Goal: Task Accomplishment & Management: Manage account settings

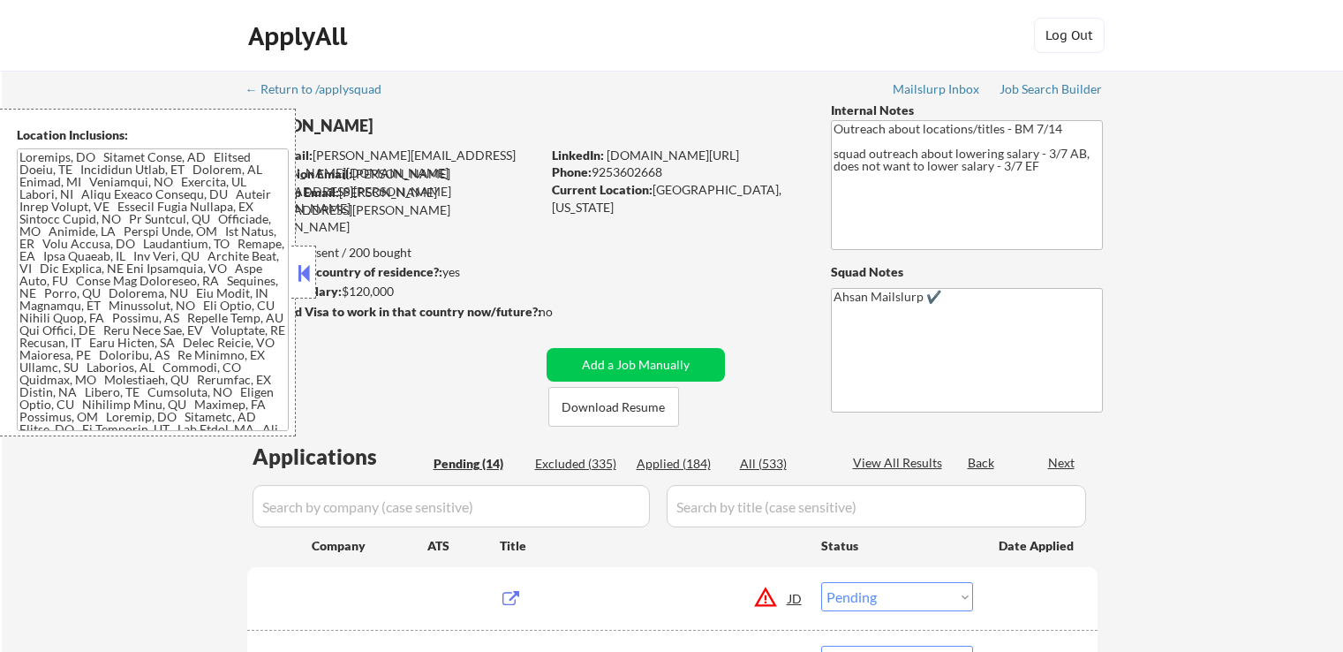
select select ""pending""
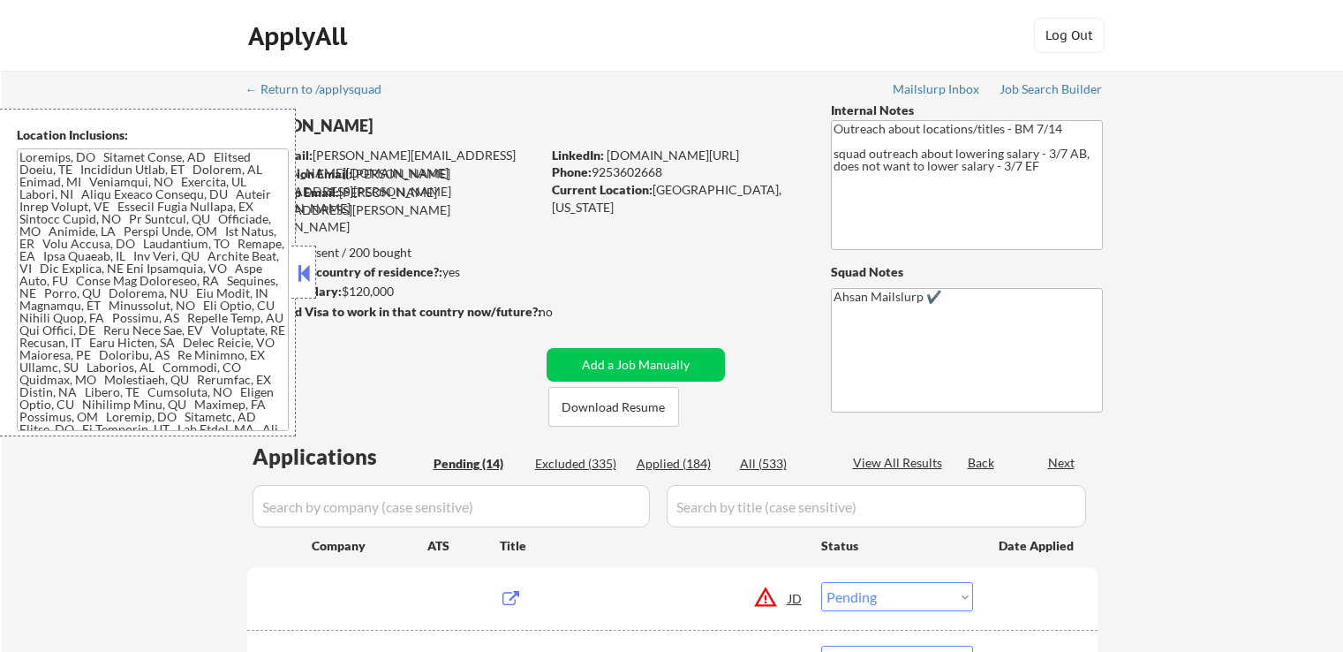
select select ""pending""
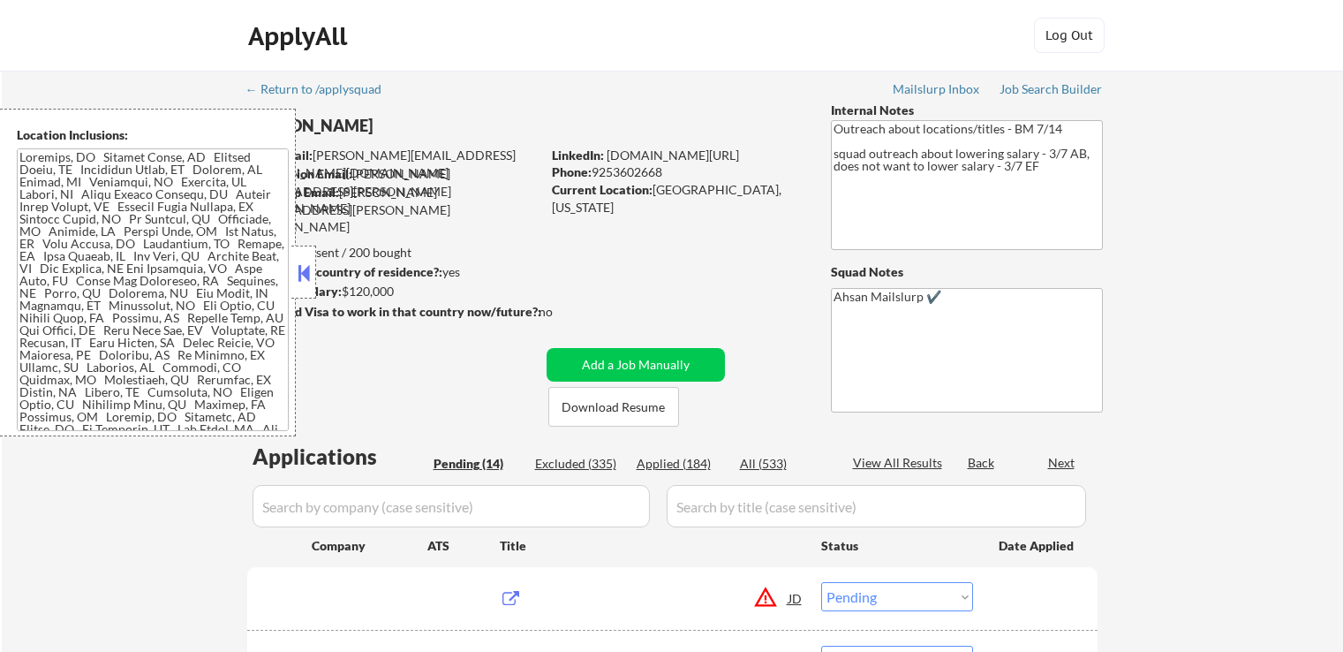
select select ""pending""
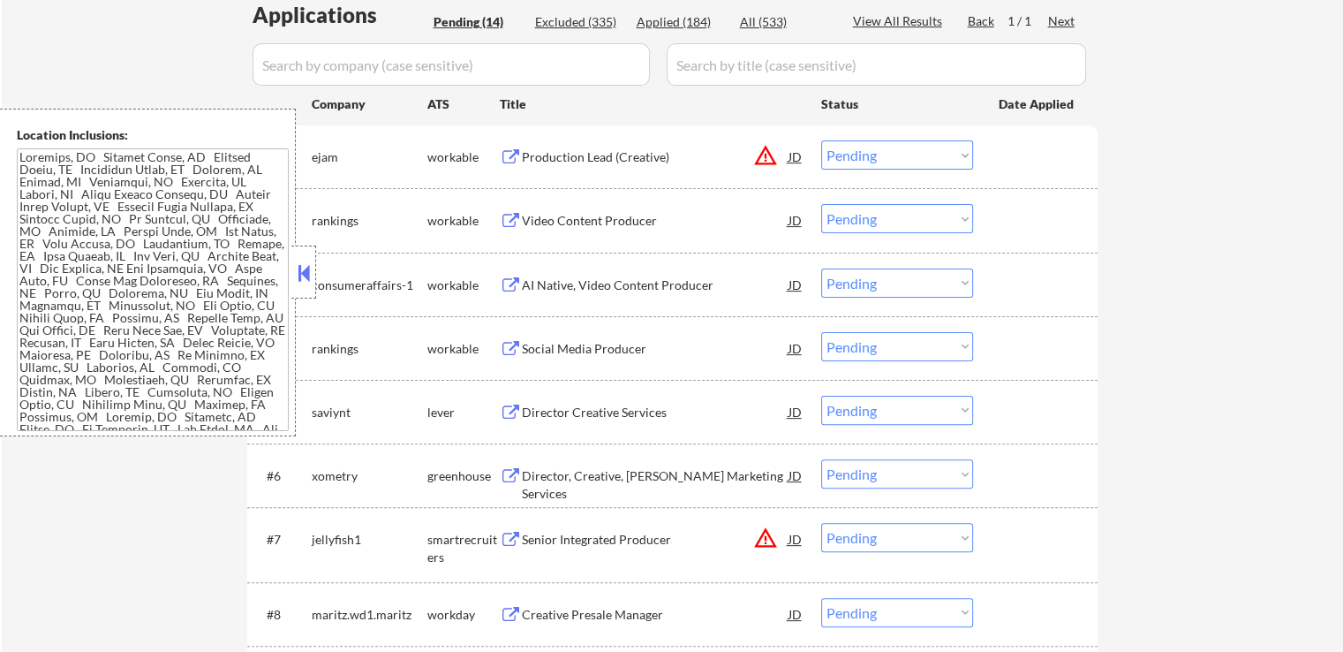
scroll to position [442, 0]
click at [513, 153] on button at bounding box center [511, 157] width 22 height 17
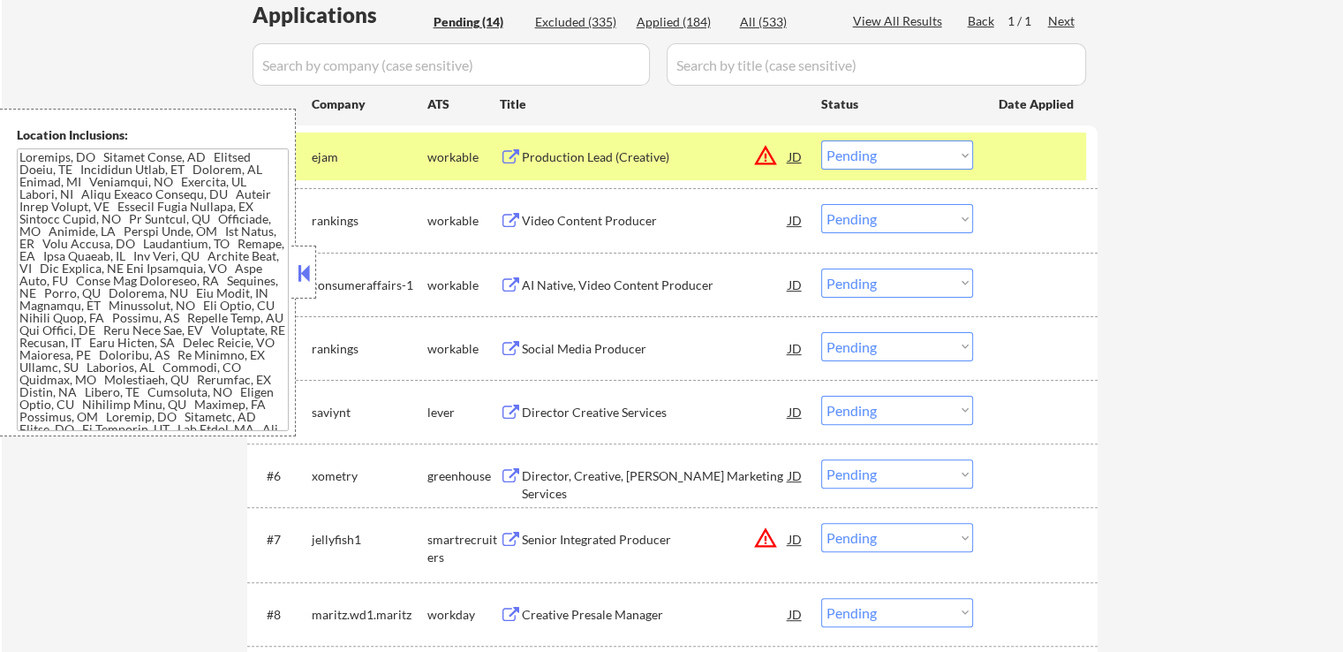
click at [874, 156] on select "Choose an option... Pending Applied Excluded (Questions) Excluded (Expired) Exc…" at bounding box center [897, 154] width 152 height 29
click at [821, 140] on select "Choose an option... Pending Applied Excluded (Questions) Excluded (Expired) Exc…" at bounding box center [897, 154] width 152 height 29
click at [497, 217] on div "workable" at bounding box center [463, 221] width 72 height 18
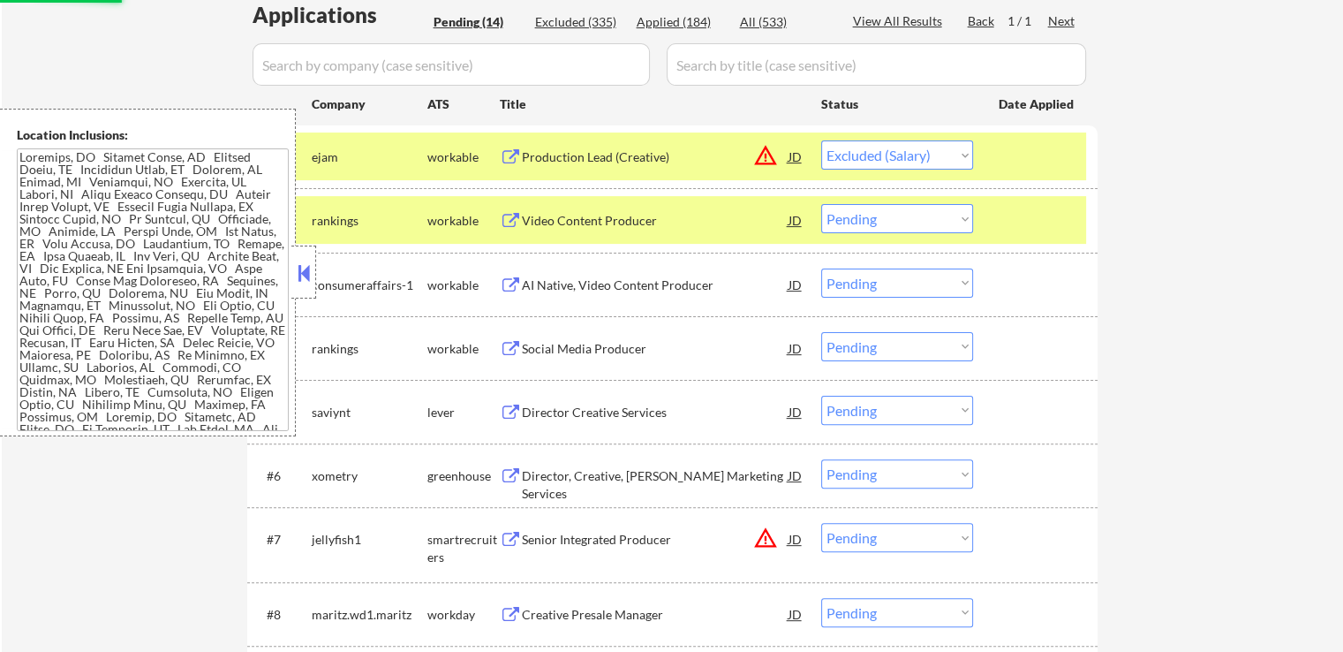
click at [512, 220] on button at bounding box center [511, 221] width 22 height 17
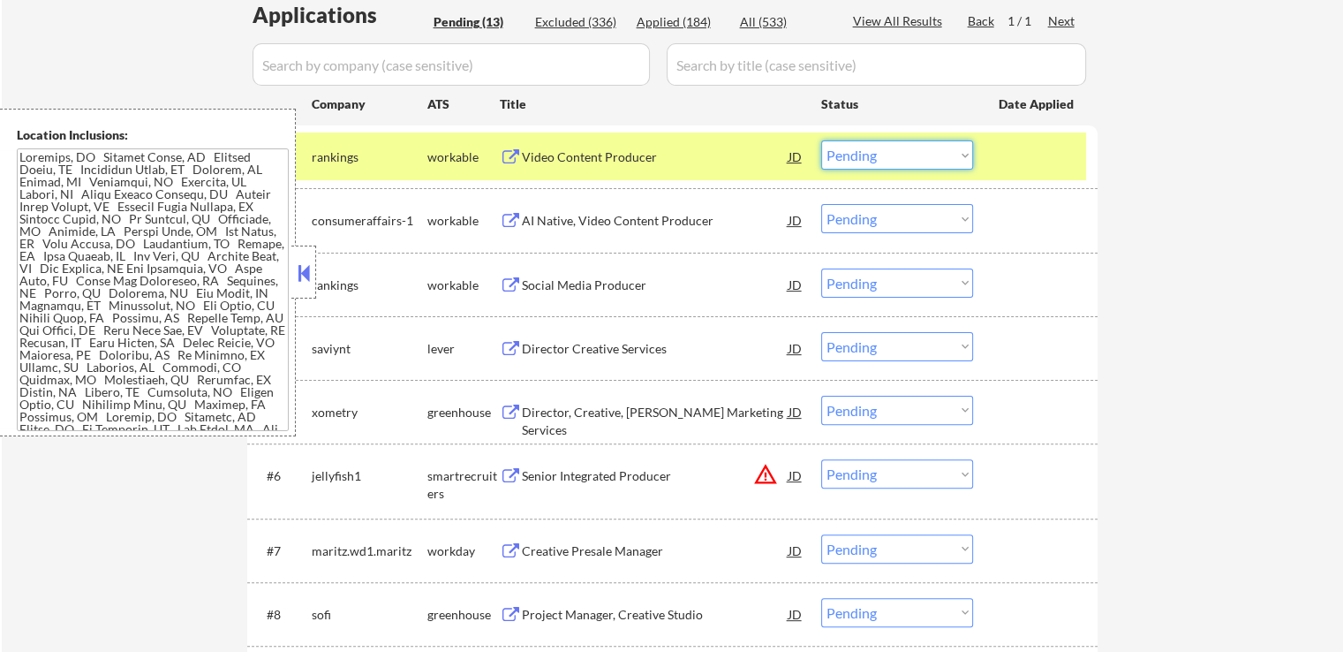
click at [876, 156] on select "Choose an option... Pending Applied Excluded (Questions) Excluded (Expired) Exc…" at bounding box center [897, 154] width 152 height 29
click at [821, 140] on select "Choose an option... Pending Applied Excluded (Questions) Excluded (Expired) Exc…" at bounding box center [897, 154] width 152 height 29
click at [512, 221] on button at bounding box center [511, 221] width 22 height 17
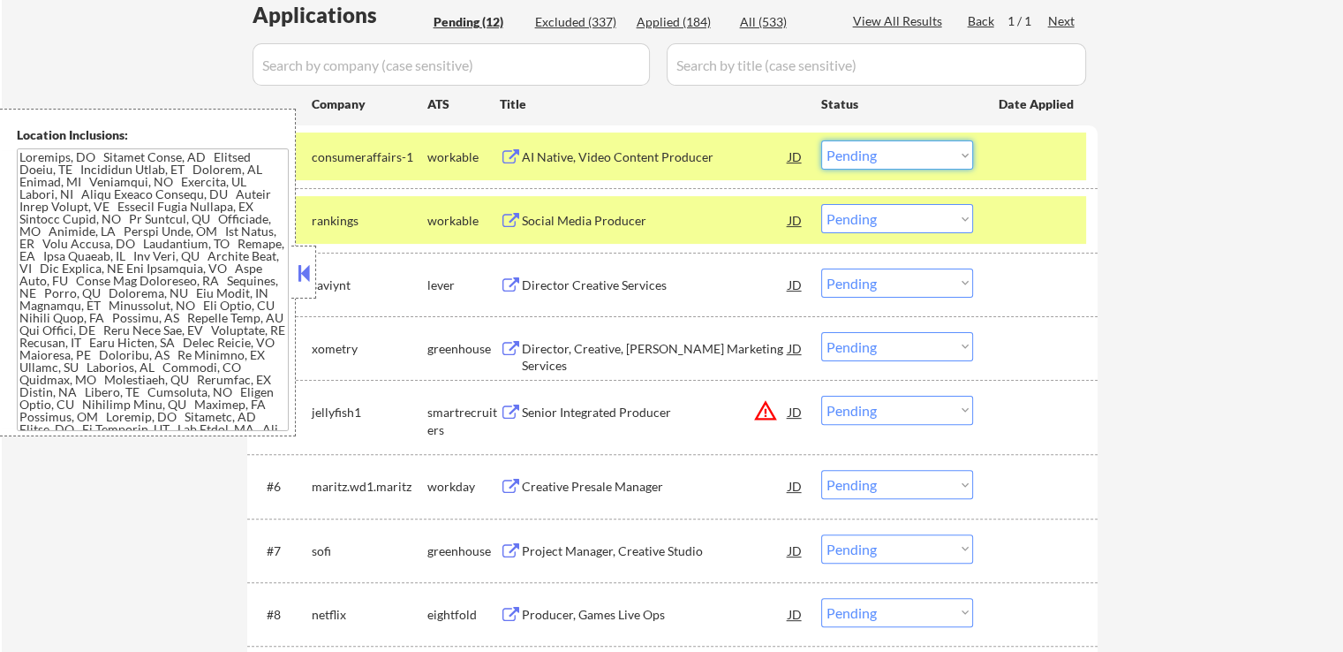
click at [867, 152] on select "Choose an option... Pending Applied Excluded (Questions) Excluded (Expired) Exc…" at bounding box center [897, 154] width 152 height 29
click at [821, 140] on select "Choose an option... Pending Applied Excluded (Questions) Excluded (Expired) Exc…" at bounding box center [897, 154] width 152 height 29
click at [498, 220] on div "workable" at bounding box center [463, 221] width 72 height 18
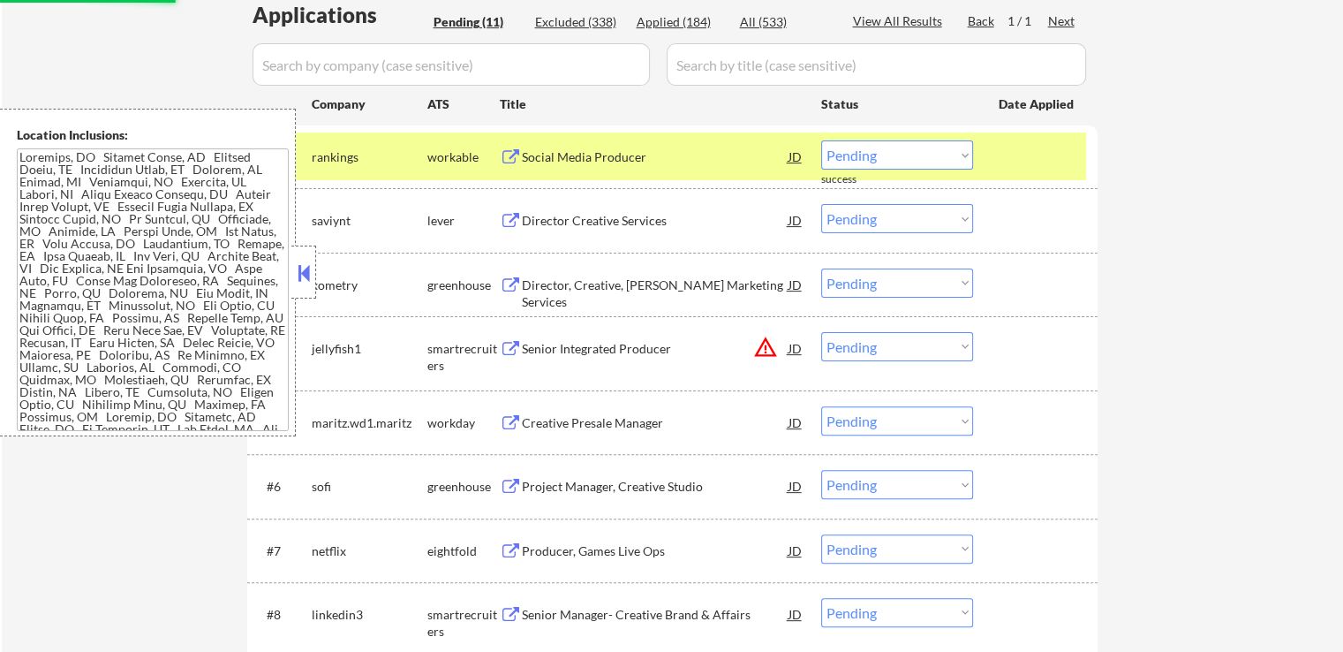
click at [502, 158] on button at bounding box center [511, 157] width 22 height 17
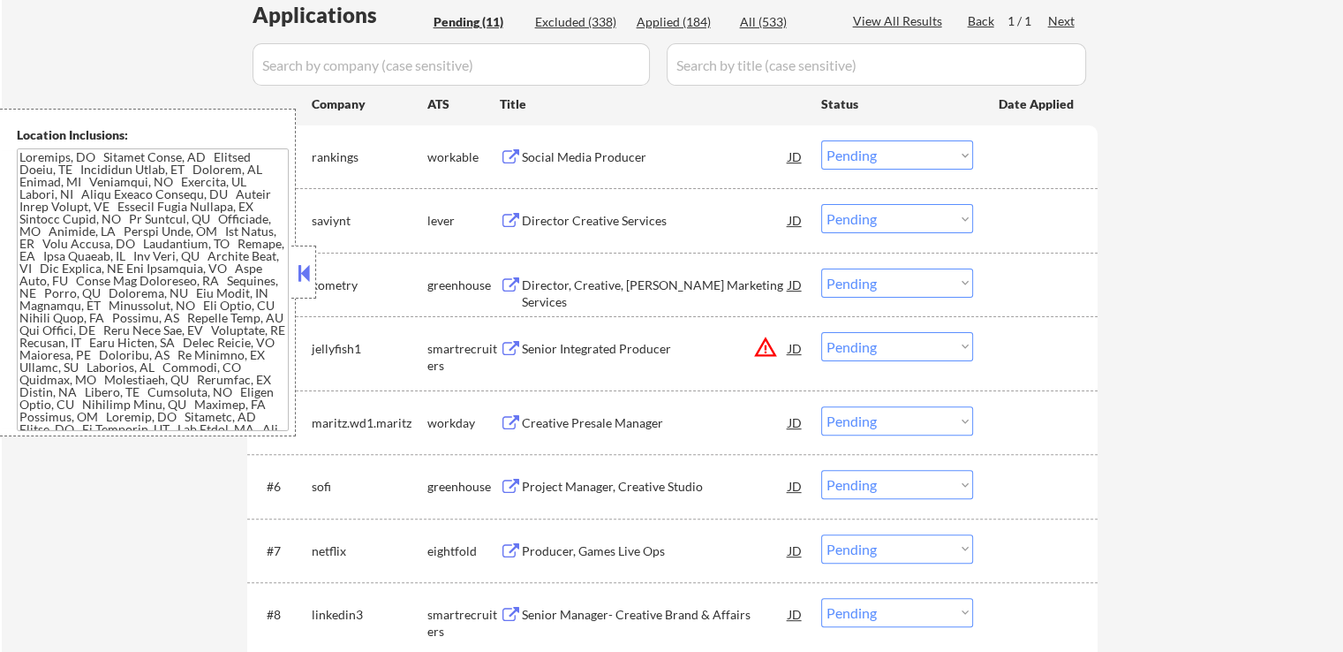
click at [890, 150] on select "Choose an option... Pending Applied Excluded (Questions) Excluded (Expired) Exc…" at bounding box center [897, 154] width 152 height 29
click at [821, 140] on select "Choose an option... Pending Applied Excluded (Questions) Excluded (Expired) Exc…" at bounding box center [897, 154] width 152 height 29
click at [512, 224] on button at bounding box center [511, 221] width 22 height 17
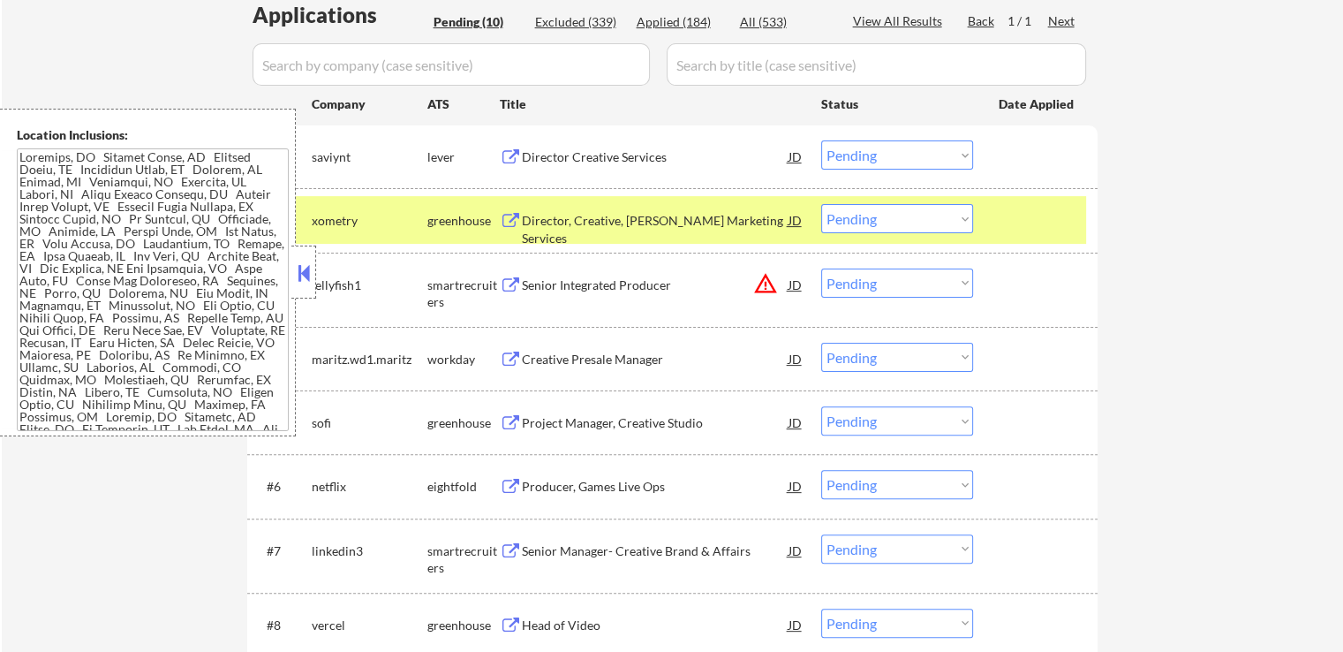
click at [897, 149] on select "Choose an option... Pending Applied Excluded (Questions) Excluded (Expired) Exc…" at bounding box center [897, 154] width 152 height 29
click at [821, 140] on select "Choose an option... Pending Applied Excluded (Questions) Excluded (Expired) Exc…" at bounding box center [897, 154] width 152 height 29
click at [512, 218] on button at bounding box center [511, 221] width 22 height 17
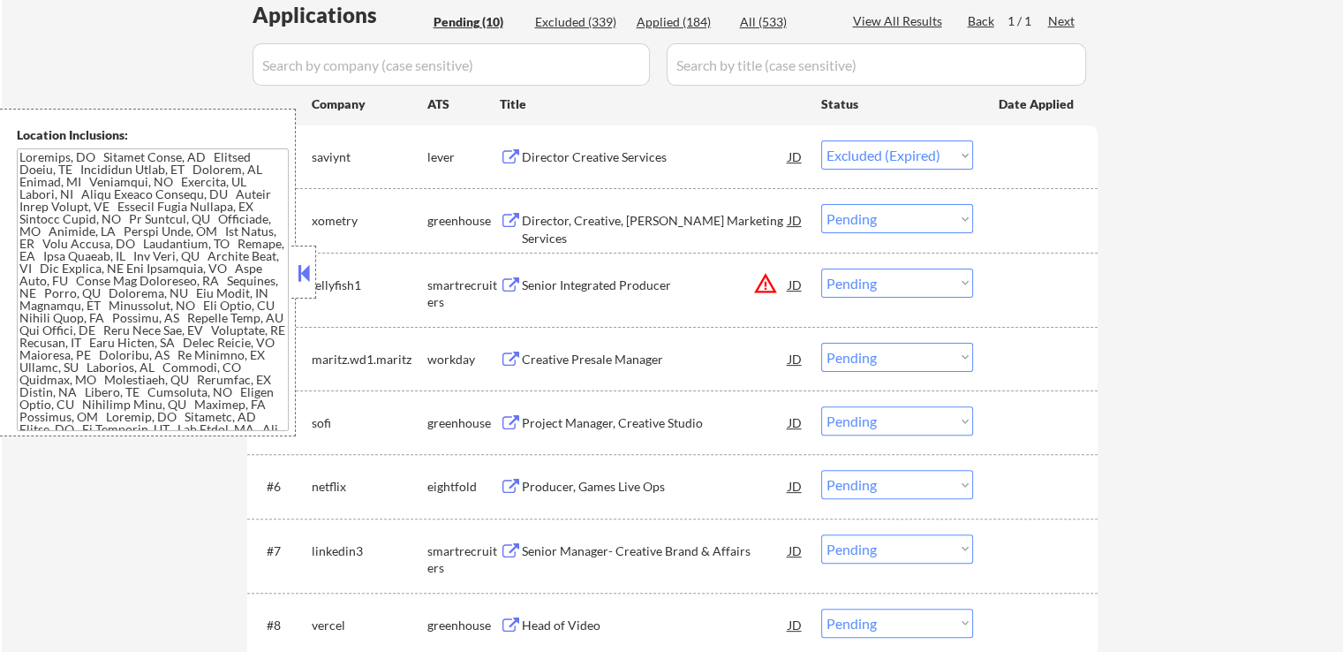
click at [1143, 262] on div "← Return to /applysquad Mailslurp Inbox Job Search Builder [PERSON_NAME] User E…" at bounding box center [673, 256] width 1342 height 1255
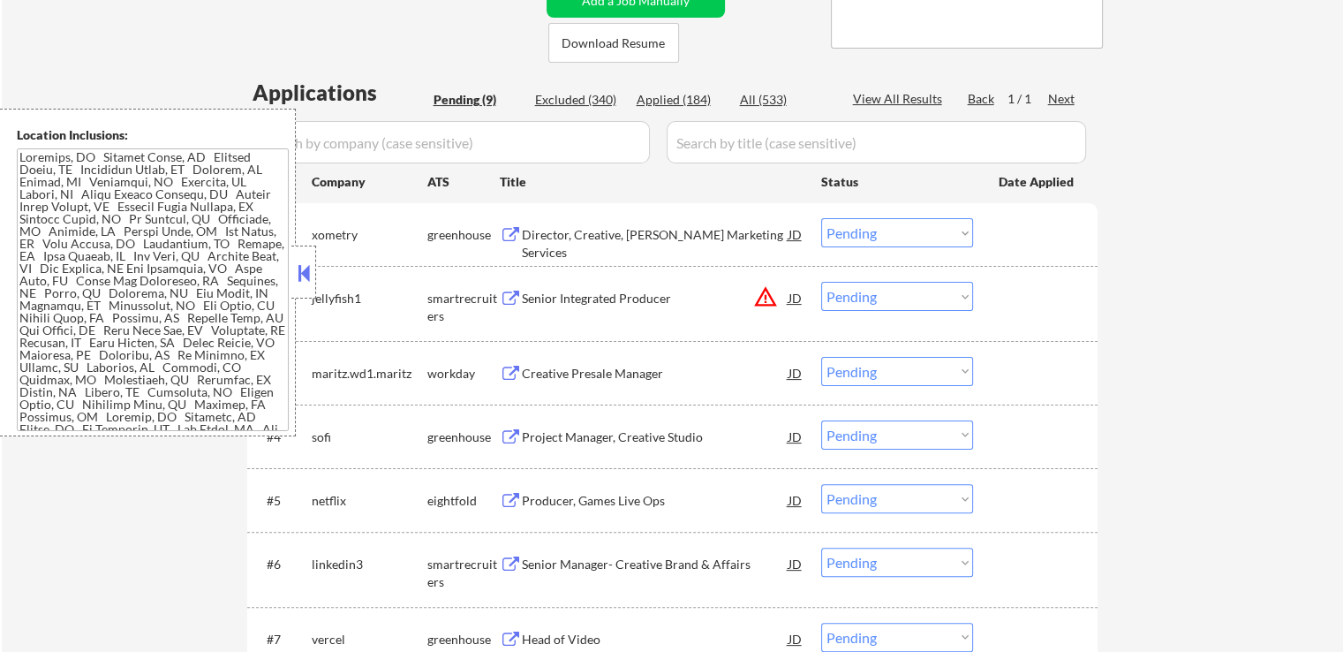
scroll to position [364, 0]
click at [839, 229] on select "Choose an option... Pending Applied Excluded (Questions) Excluded (Expired) Exc…" at bounding box center [897, 232] width 152 height 29
click at [821, 218] on select "Choose an option... Pending Applied Excluded (Questions) Excluded (Expired) Exc…" at bounding box center [897, 232] width 152 height 29
click at [505, 299] on button at bounding box center [511, 299] width 22 height 17
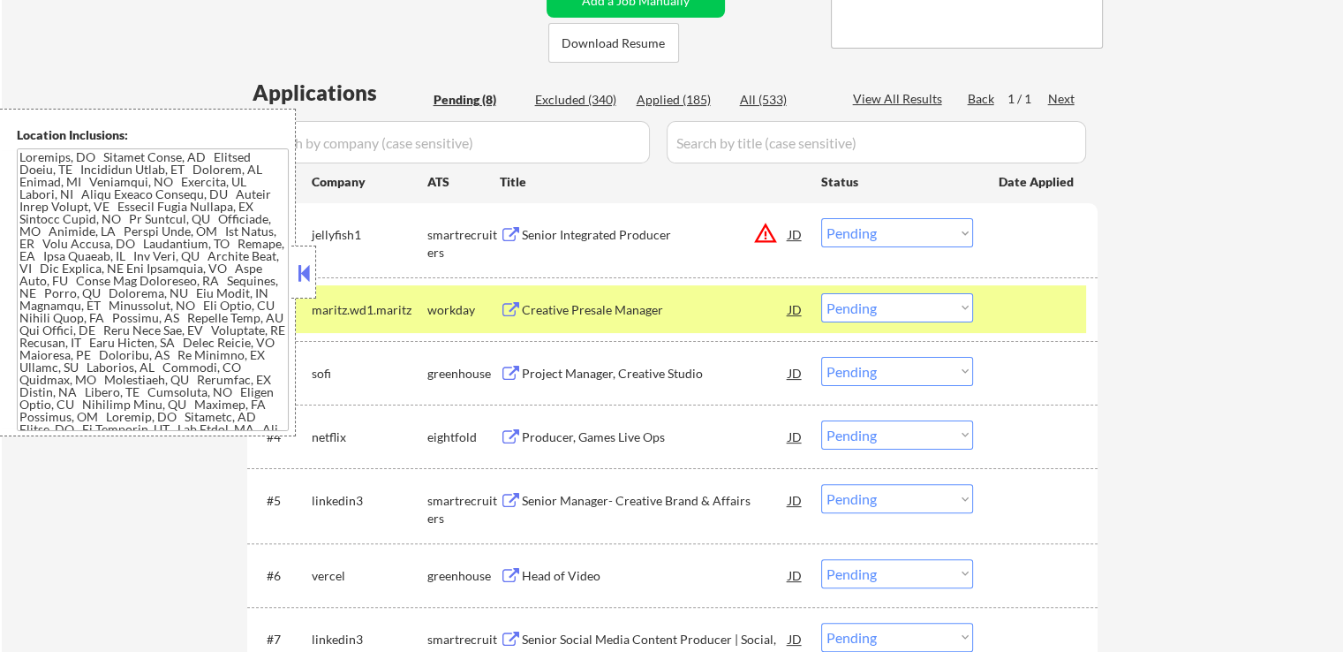
click at [878, 225] on select "Choose an option... Pending Applied Excluded (Questions) Excluded (Expired) Exc…" at bounding box center [897, 232] width 152 height 29
click at [821, 218] on select "Choose an option... Pending Applied Excluded (Questions) Excluded (Expired) Exc…" at bounding box center [897, 232] width 152 height 29
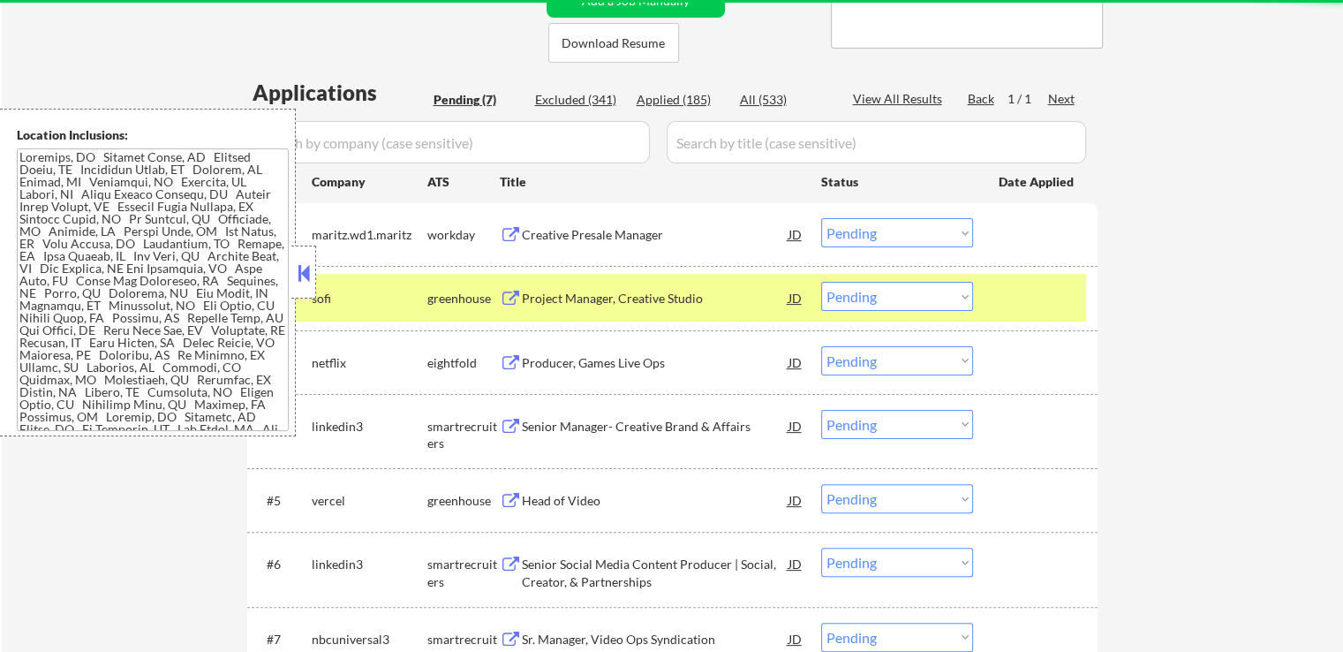
click at [503, 231] on button at bounding box center [511, 235] width 22 height 17
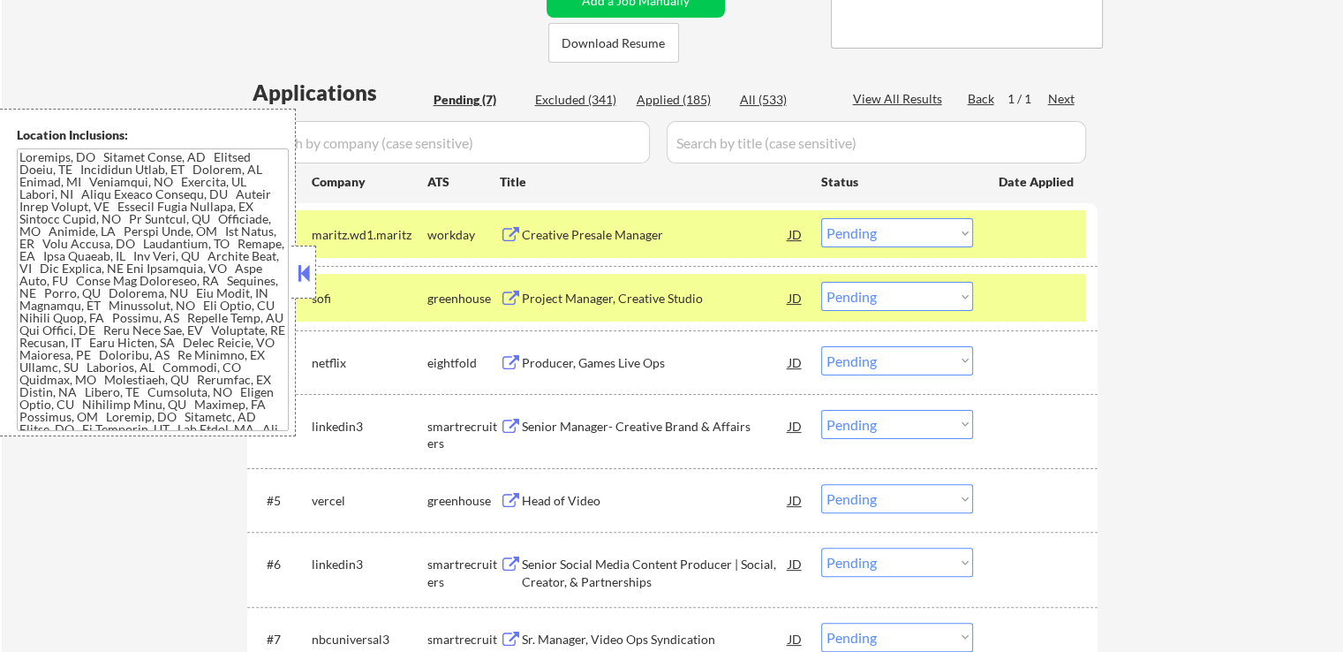
drag, startPoint x: 913, startPoint y: 231, endPoint x: 912, endPoint y: 239, distance: 8.9
click at [913, 231] on select "Choose an option... Pending Applied Excluded (Questions) Excluded (Expired) Exc…" at bounding box center [897, 232] width 152 height 29
click at [821, 218] on select "Choose an option... Pending Applied Excluded (Questions) Excluded (Expired) Exc…" at bounding box center [897, 232] width 152 height 29
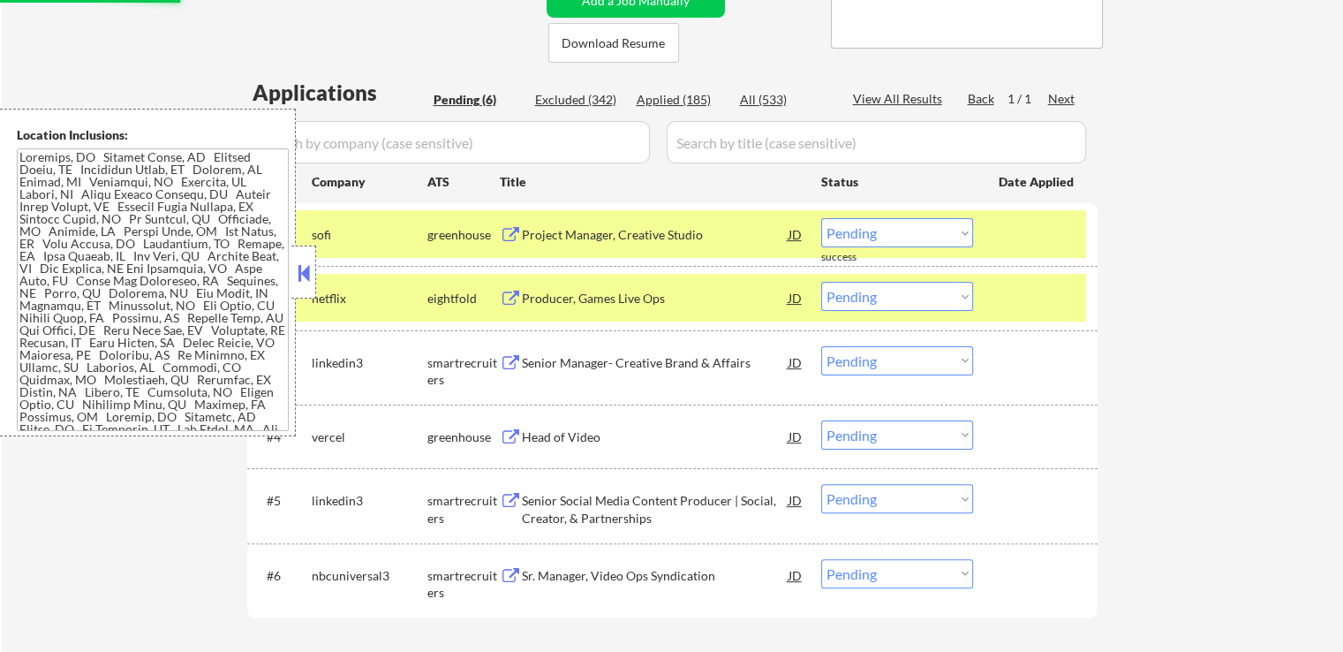
click at [507, 232] on button at bounding box center [511, 235] width 22 height 17
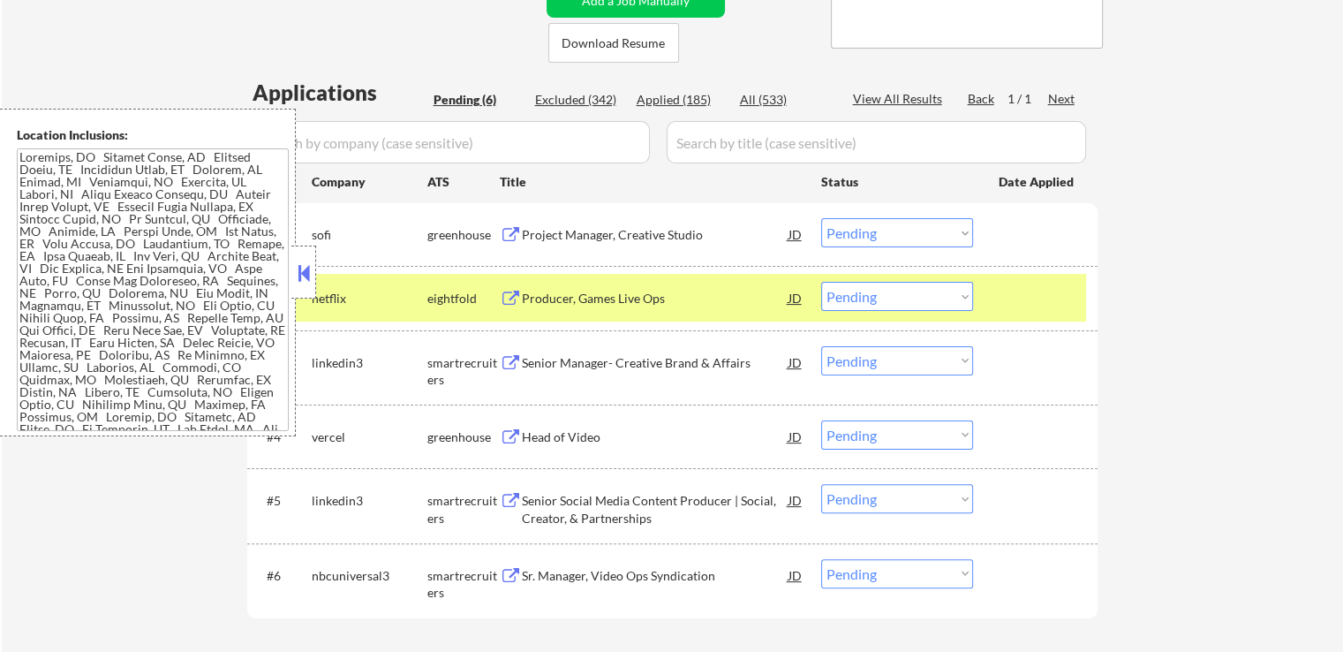
click at [906, 230] on select "Choose an option... Pending Applied Excluded (Questions) Excluded (Expired) Exc…" at bounding box center [897, 232] width 152 height 29
click at [821, 218] on select "Choose an option... Pending Applied Excluded (Questions) Excluded (Expired) Exc…" at bounding box center [897, 232] width 152 height 29
click at [516, 294] on button at bounding box center [511, 299] width 22 height 17
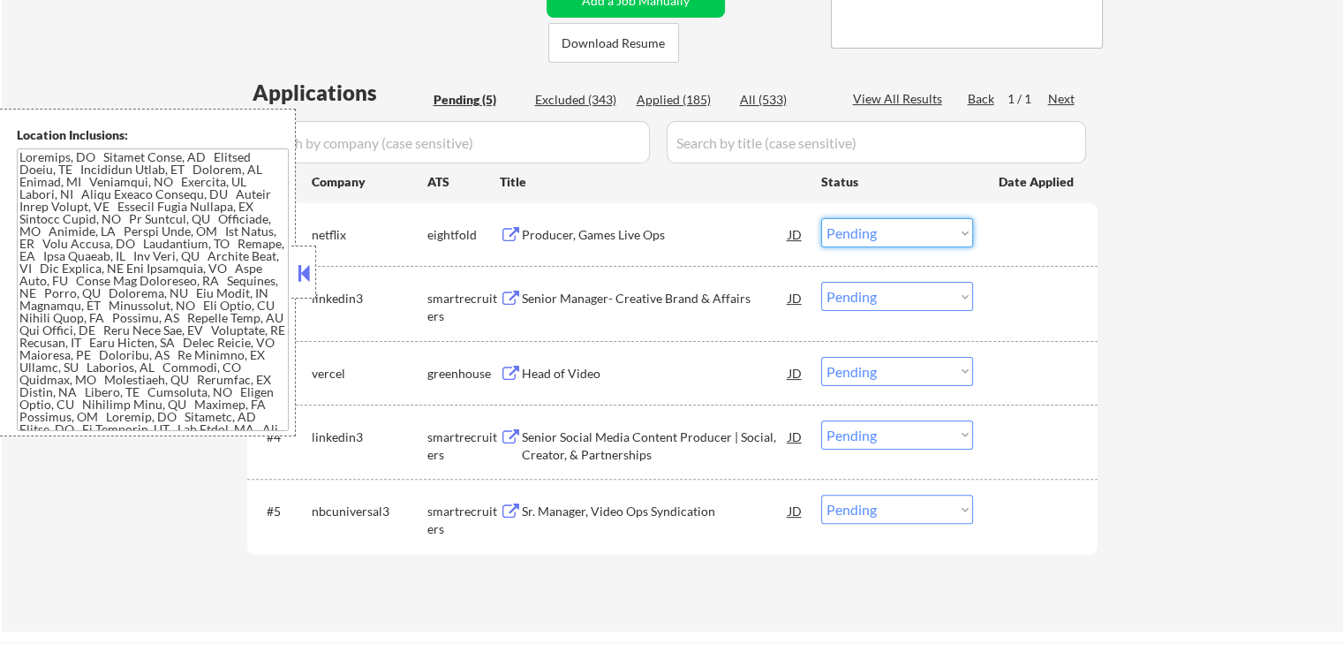
click at [899, 225] on select "Choose an option... Pending Applied Excluded (Questions) Excluded (Expired) Exc…" at bounding box center [897, 232] width 152 height 29
click at [821, 218] on select "Choose an option... Pending Applied Excluded (Questions) Excluded (Expired) Exc…" at bounding box center [897, 232] width 152 height 29
click at [1117, 293] on div "← Return to /applysquad Mailslurp Inbox Job Search Builder [PERSON_NAME] User E…" at bounding box center [673, 169] width 1342 height 925
click at [512, 294] on button at bounding box center [511, 299] width 22 height 17
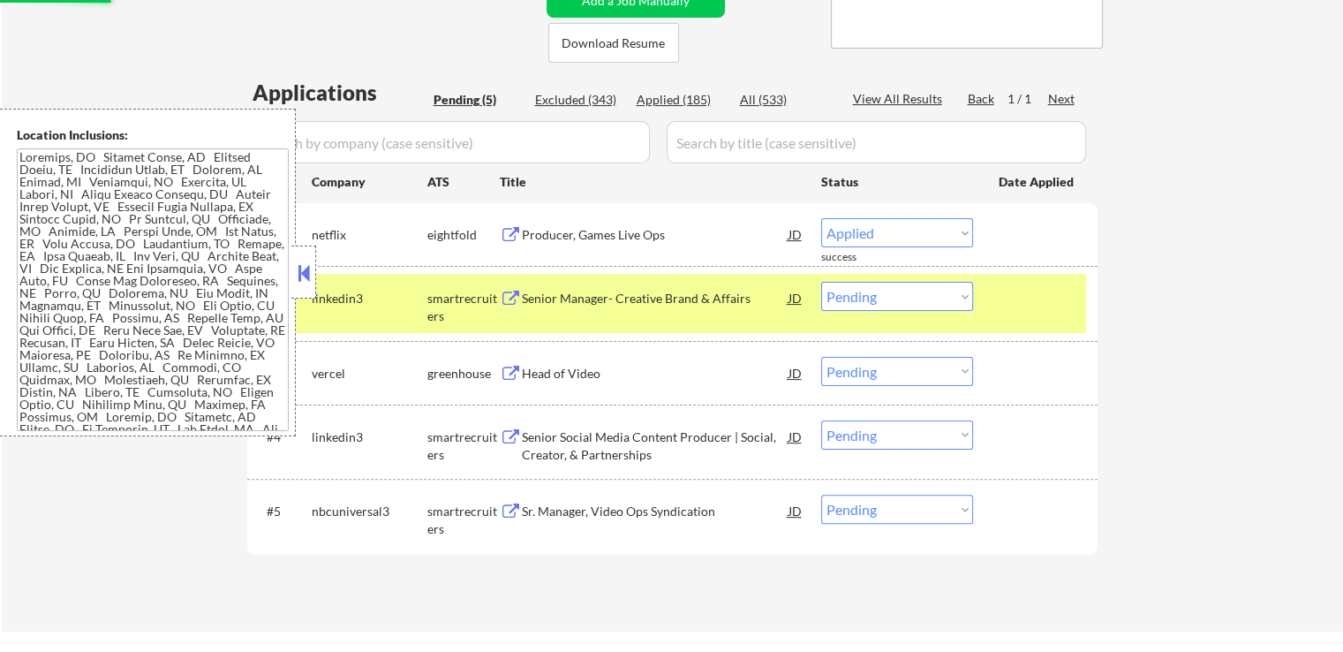
select select ""pending""
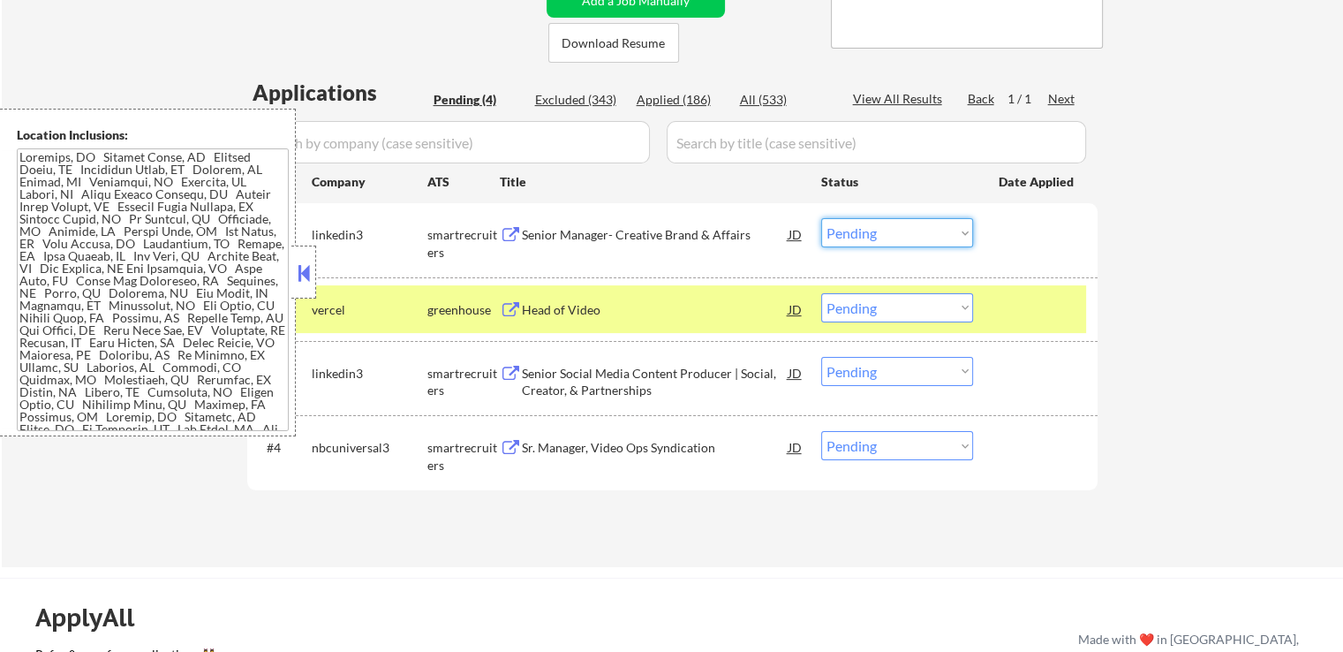
click at [914, 232] on select "Choose an option... Pending Applied Excluded (Questions) Excluded (Expired) Exc…" at bounding box center [897, 232] width 152 height 29
click at [821, 218] on select "Choose an option... Pending Applied Excluded (Questions) Excluded (Expired) Exc…" at bounding box center [897, 232] width 152 height 29
click at [513, 308] on button at bounding box center [511, 310] width 22 height 17
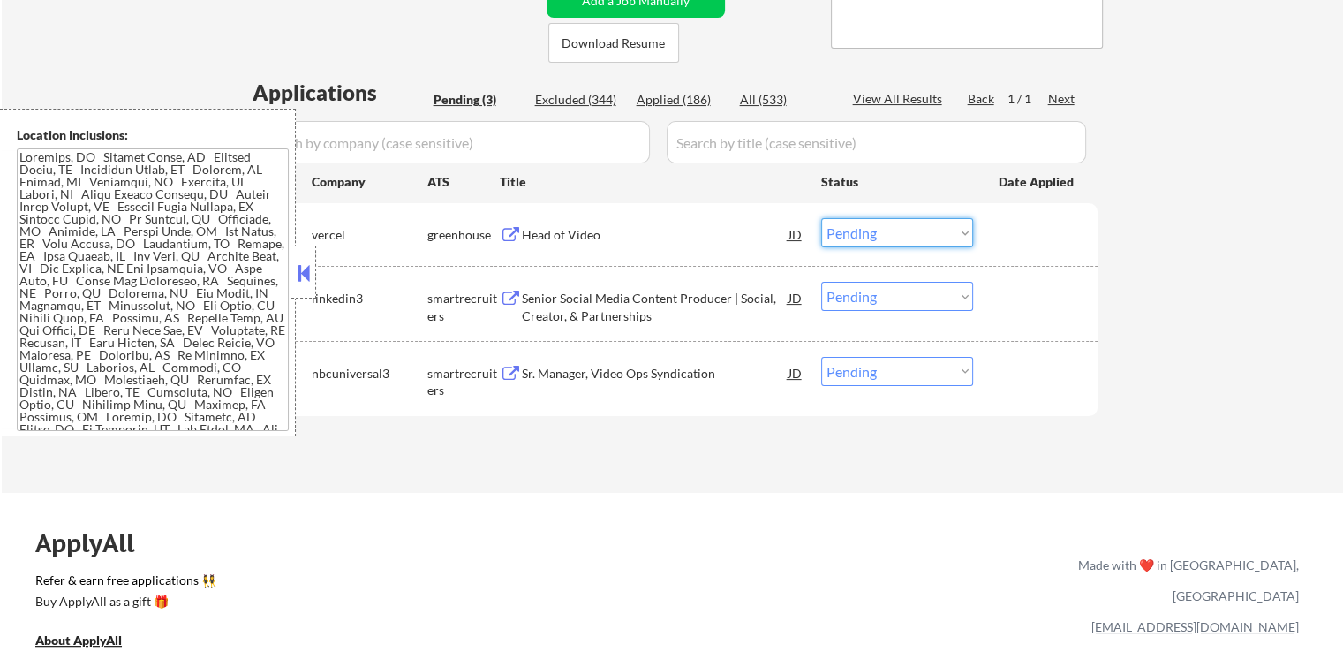
click at [893, 243] on select "Choose an option... Pending Applied Excluded (Questions) Excluded (Expired) Exc…" at bounding box center [897, 232] width 152 height 29
click at [821, 218] on select "Choose an option... Pending Applied Excluded (Questions) Excluded (Expired) Exc…" at bounding box center [897, 232] width 152 height 29
click at [501, 295] on button at bounding box center [511, 299] width 22 height 17
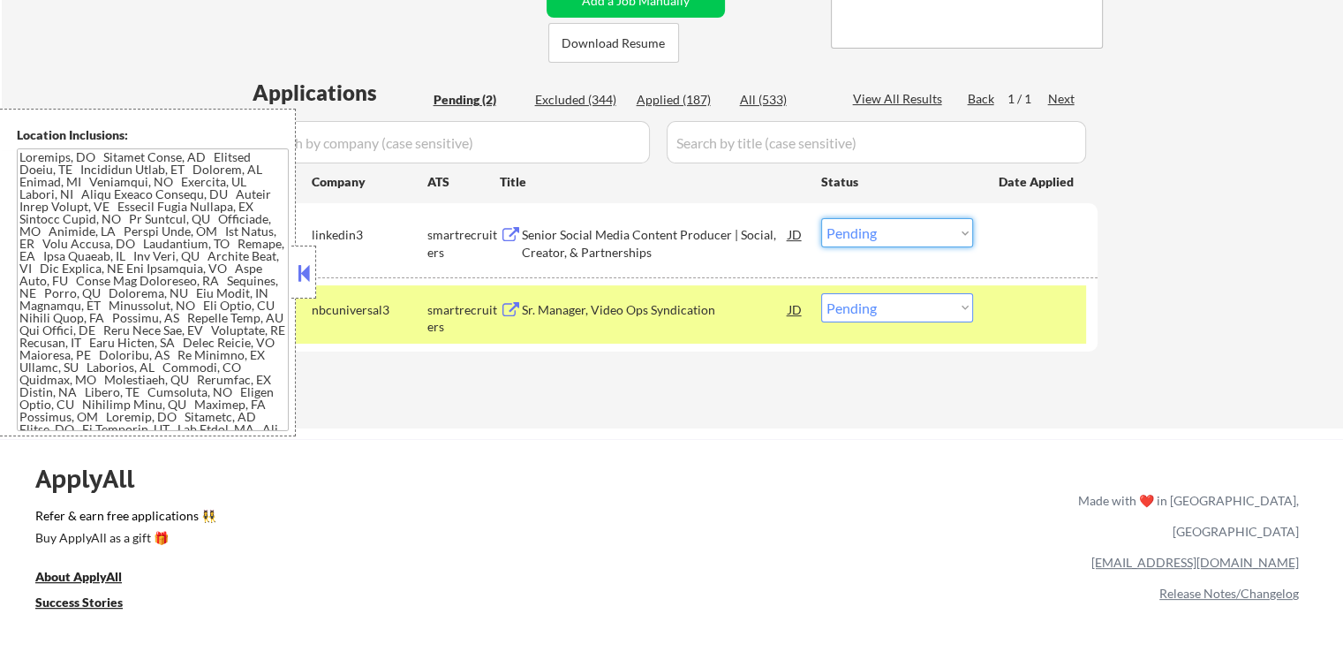
click at [898, 234] on select "Choose an option... Pending Applied Excluded (Questions) Excluded (Expired) Exc…" at bounding box center [897, 232] width 152 height 29
click at [821, 218] on select "Choose an option... Pending Applied Excluded (Questions) Excluded (Expired) Exc…" at bounding box center [897, 232] width 152 height 29
click at [503, 302] on button at bounding box center [511, 310] width 22 height 17
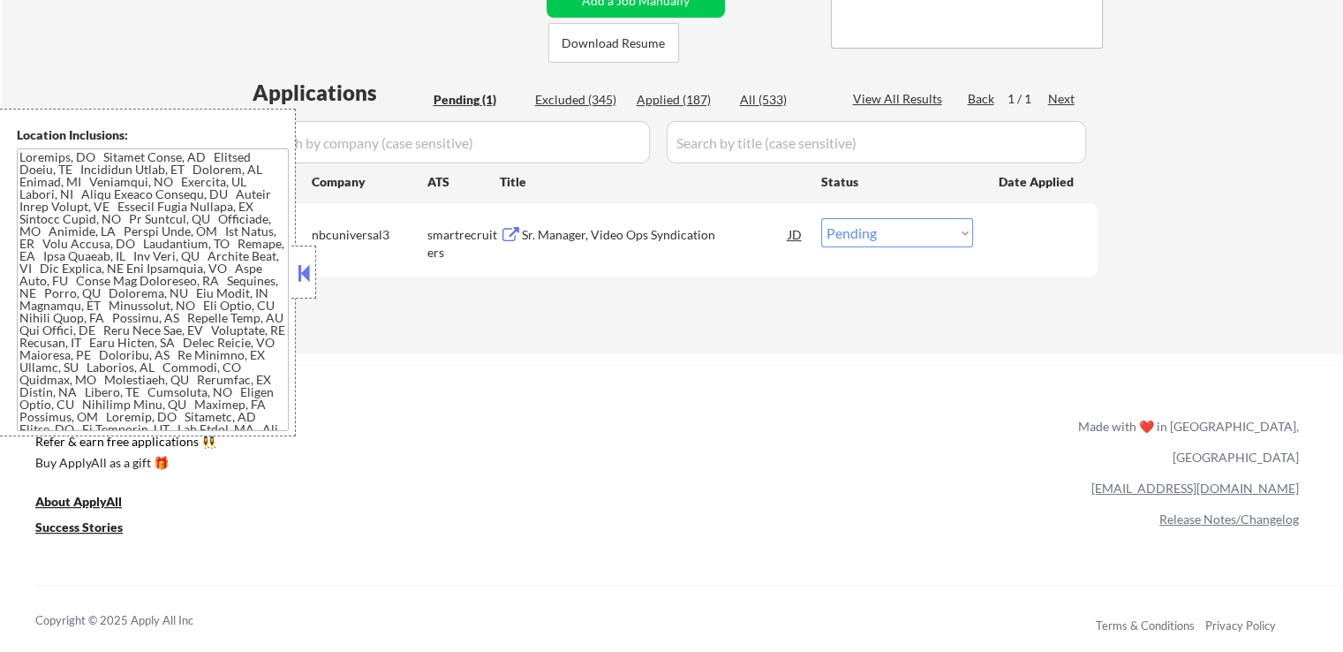
click at [905, 223] on select "Choose an option... Pending Applied Excluded (Questions) Excluded (Expired) Exc…" at bounding box center [897, 232] width 152 height 29
select select ""applied""
click at [821, 218] on select "Choose an option... Pending Applied Excluded (Questions) Excluded (Expired) Exc…" at bounding box center [897, 232] width 152 height 29
